Goal: Check status: Check status

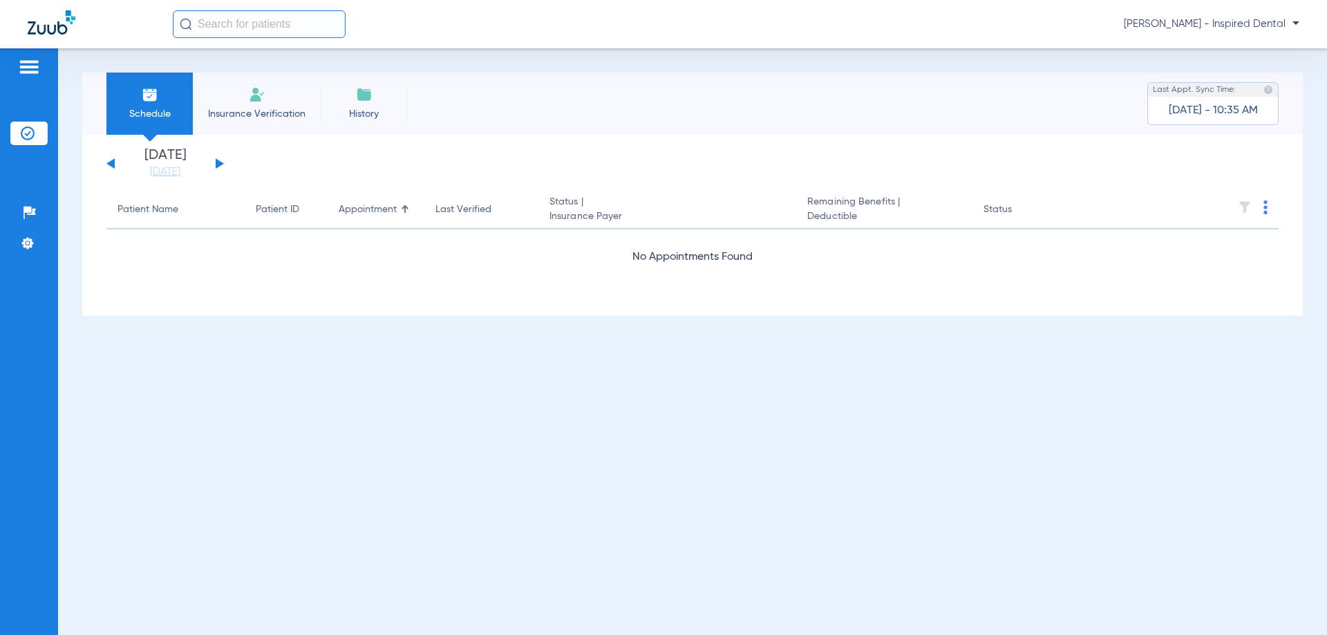
click at [223, 162] on div "[DATE] [DATE] [DATE] [DATE] [DATE] [DATE] [DATE] [DATE] [DATE] [DATE] [DATE] [D…" at bounding box center [164, 164] width 117 height 30
drag, startPoint x: 221, startPoint y: 162, endPoint x: 229, endPoint y: 180, distance: 19.8
click at [221, 162] on button at bounding box center [220, 163] width 8 height 10
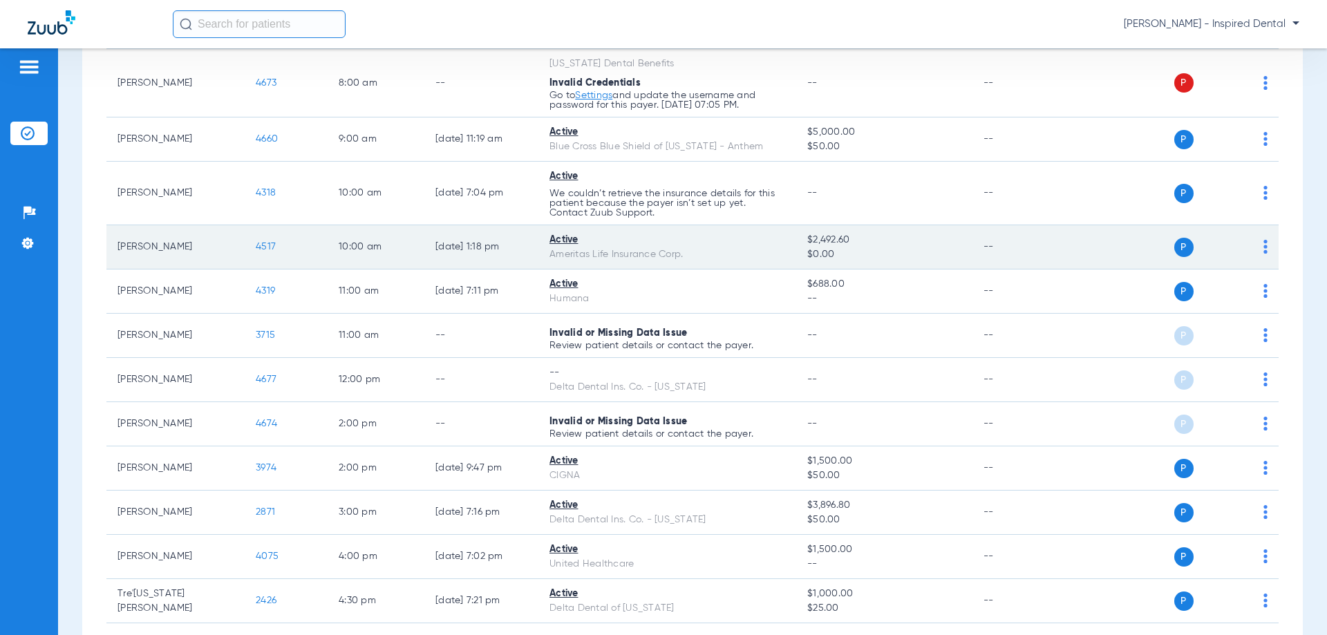
scroll to position [185, 0]
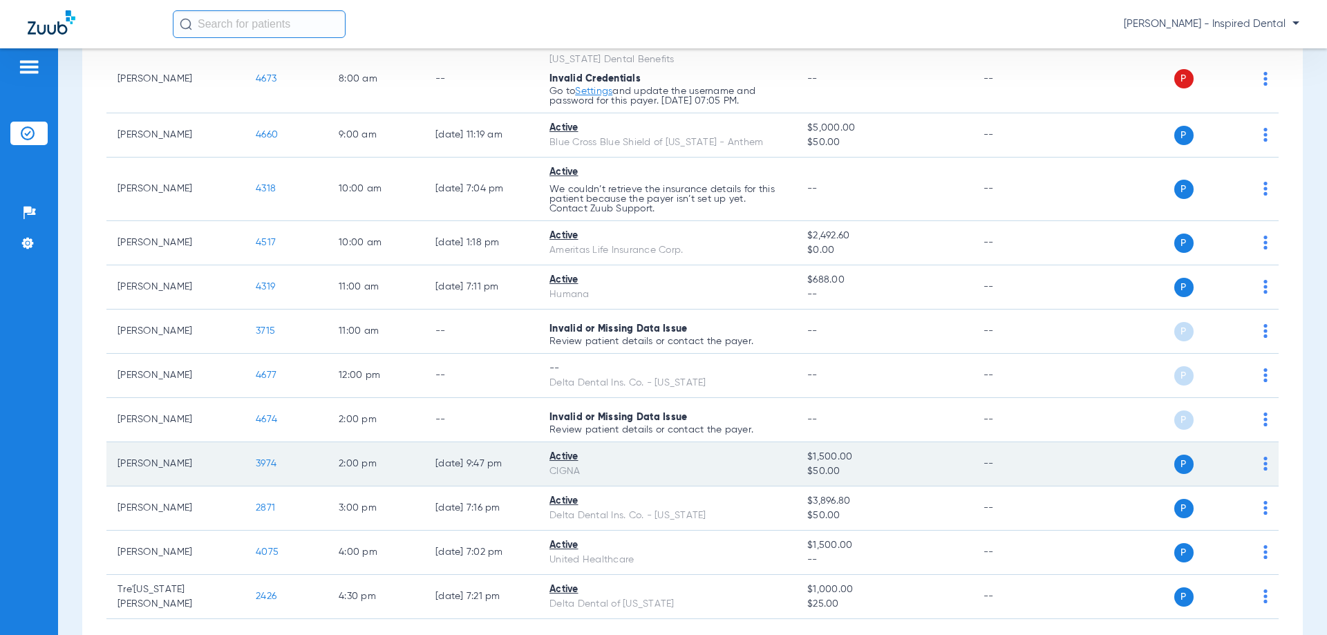
click at [264, 459] on span "3974" at bounding box center [266, 464] width 21 height 10
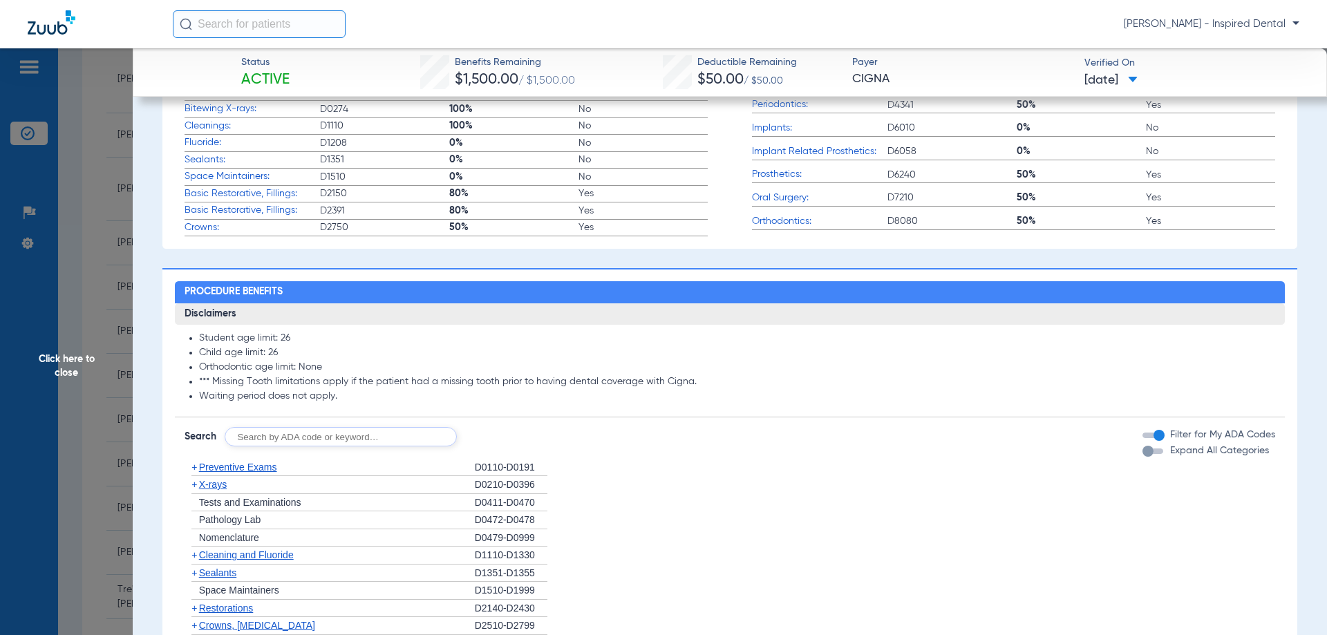
scroll to position [507, 0]
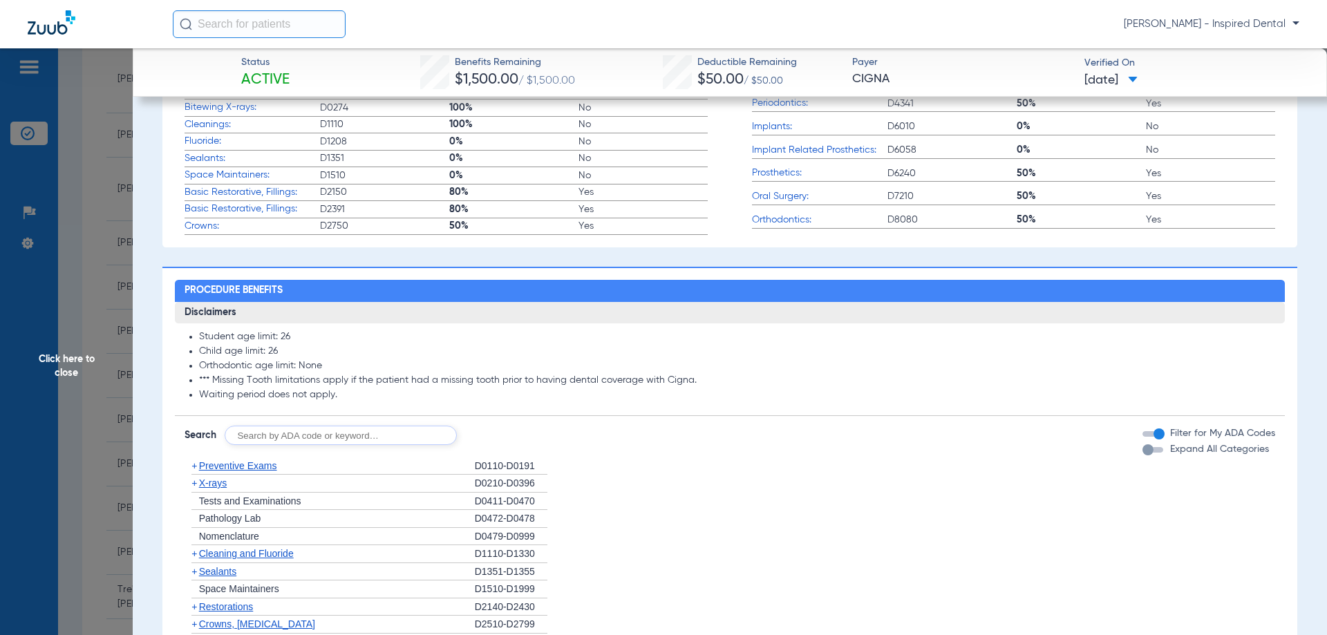
click at [304, 444] on input "text" at bounding box center [341, 435] width 232 height 19
type input "d0140"
click at [505, 445] on button "Search" at bounding box center [508, 435] width 55 height 19
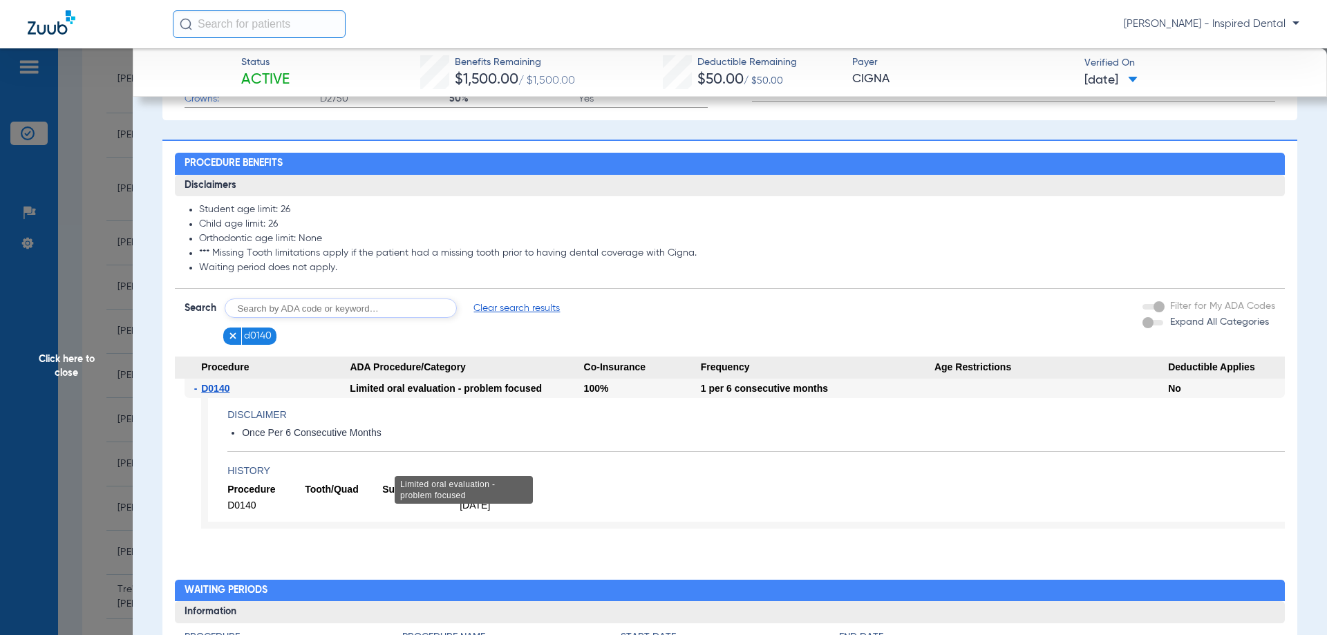
scroll to position [645, 0]
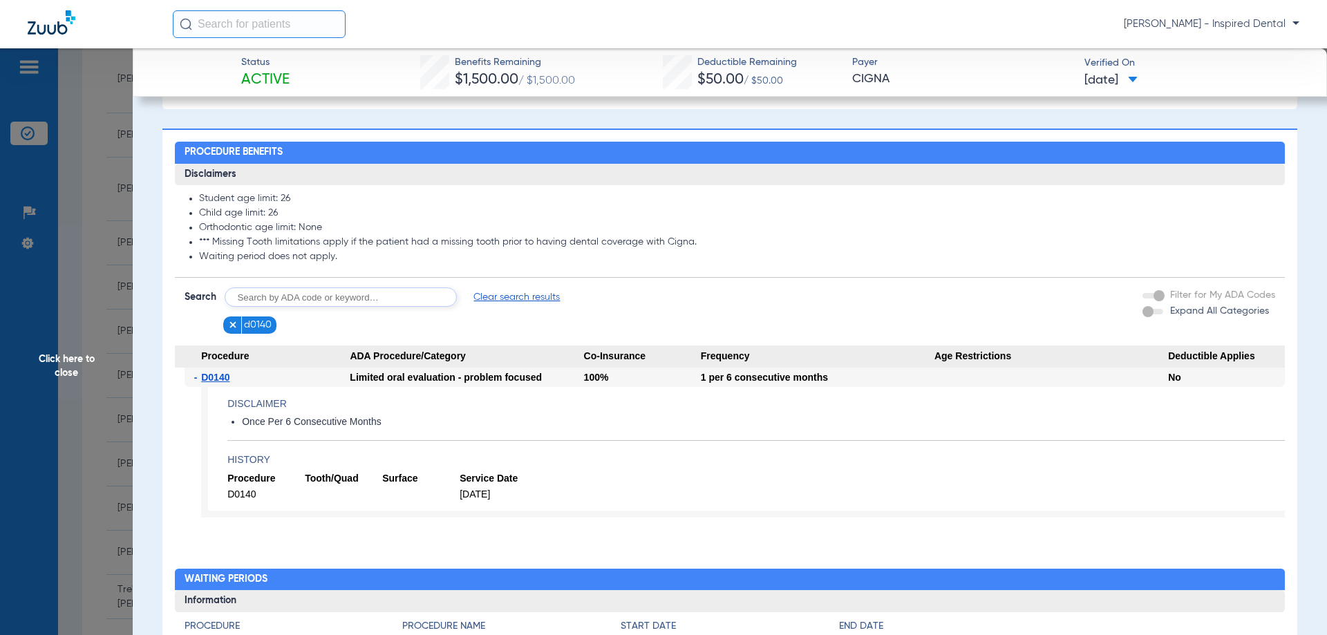
click at [602, 462] on h4 "History" at bounding box center [755, 460] width 1057 height 15
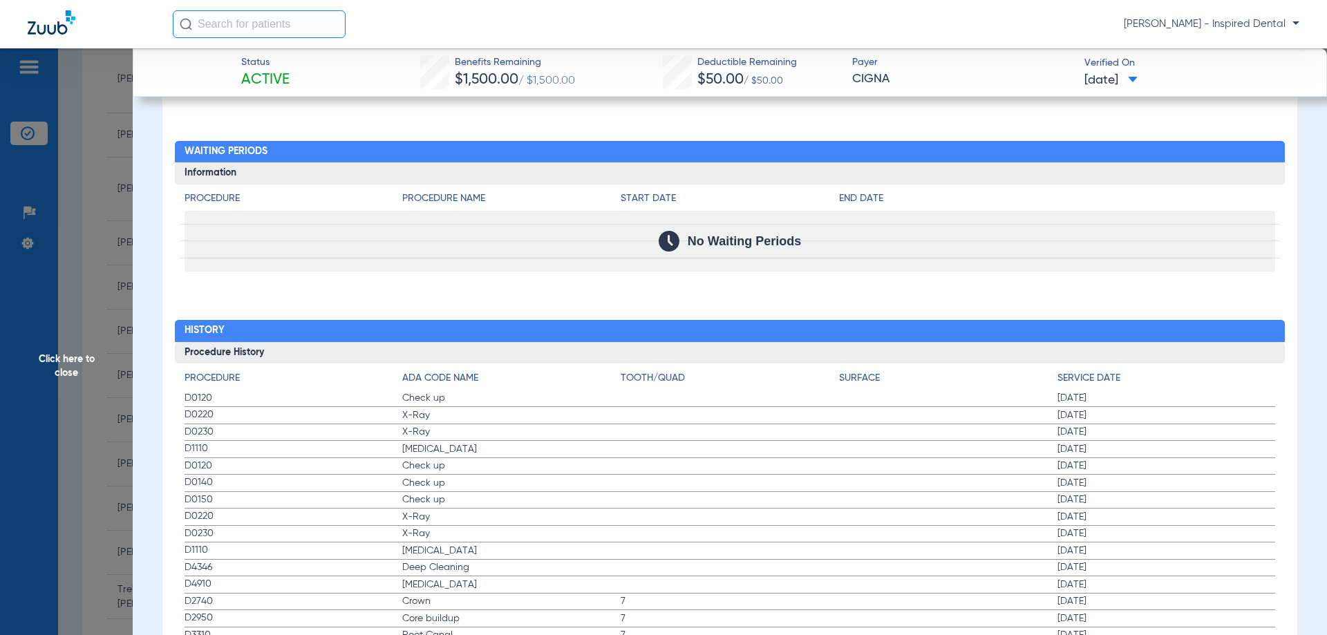
scroll to position [1066, 0]
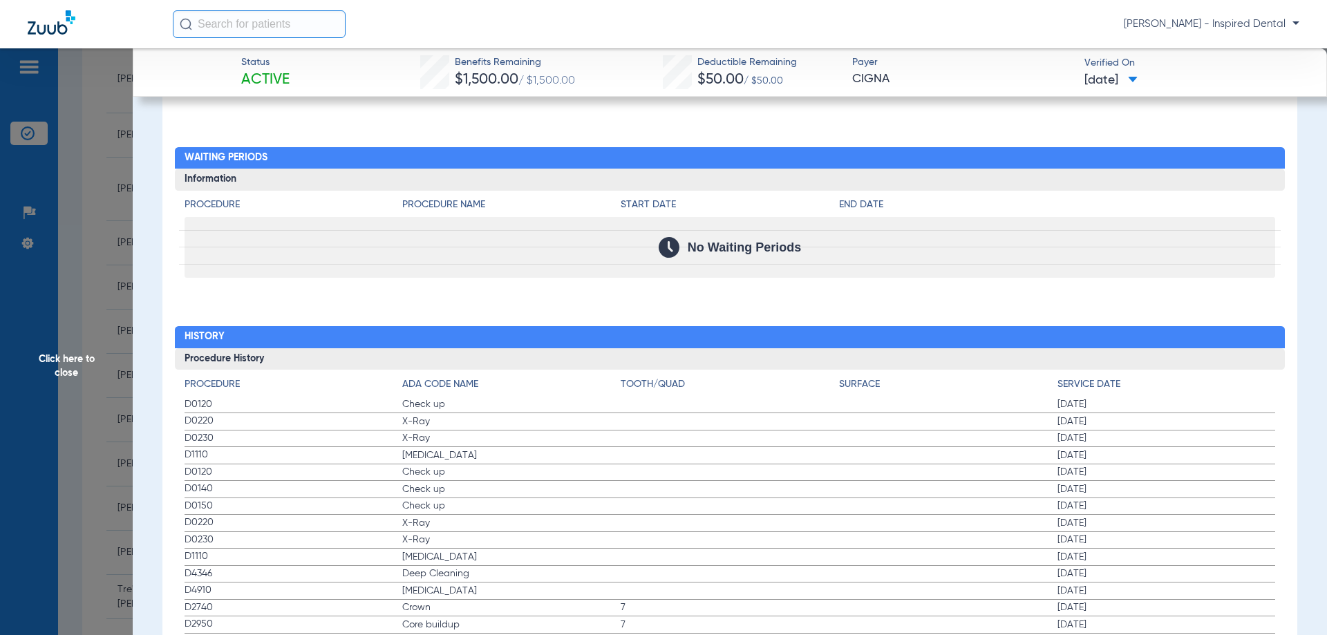
click at [85, 359] on span "Click here to close" at bounding box center [66, 365] width 133 height 635
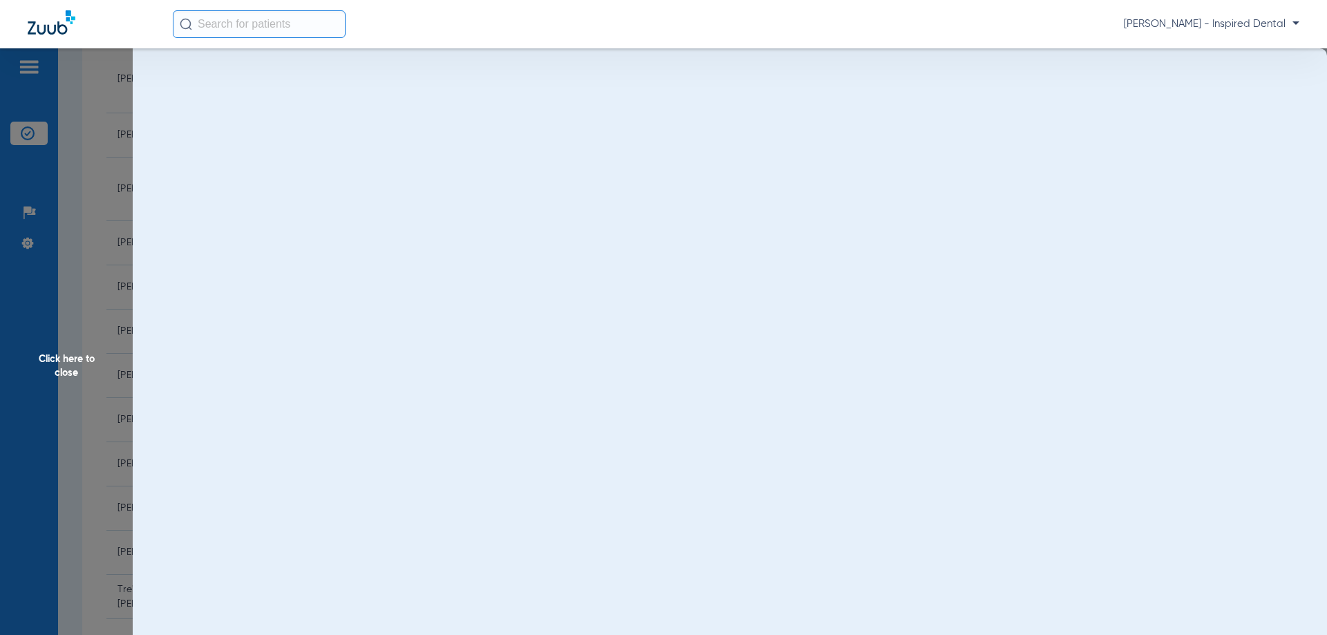
scroll to position [0, 0]
click at [62, 372] on span "Click here to close" at bounding box center [66, 365] width 133 height 635
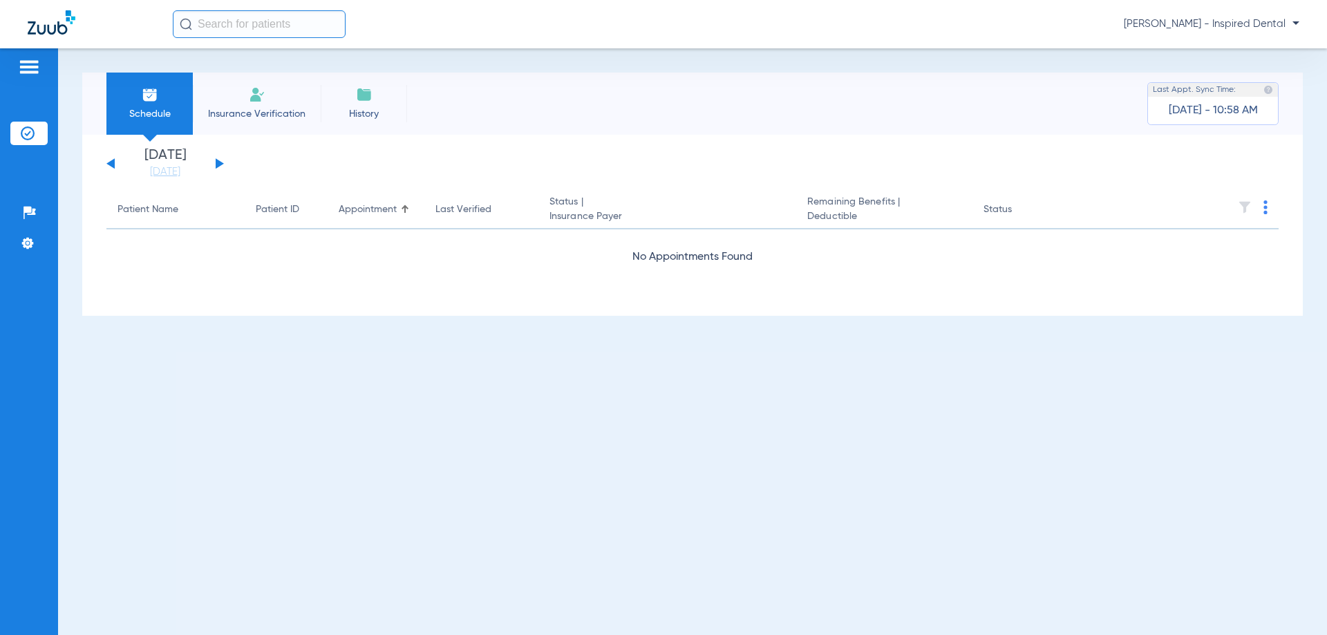
click at [217, 169] on div "[DATE] [DATE] [DATE] [DATE] [DATE] [DATE] [DATE] [DATE] [DATE] [DATE] [DATE] [D…" at bounding box center [164, 164] width 117 height 30
click at [216, 169] on div "[DATE] [DATE] [DATE] [DATE] [DATE] [DATE] [DATE] [DATE] [DATE] [DATE] [DATE] [D…" at bounding box center [164, 164] width 117 height 30
click at [216, 167] on button at bounding box center [220, 163] width 8 height 10
